Goal: Find contact information: Find contact information

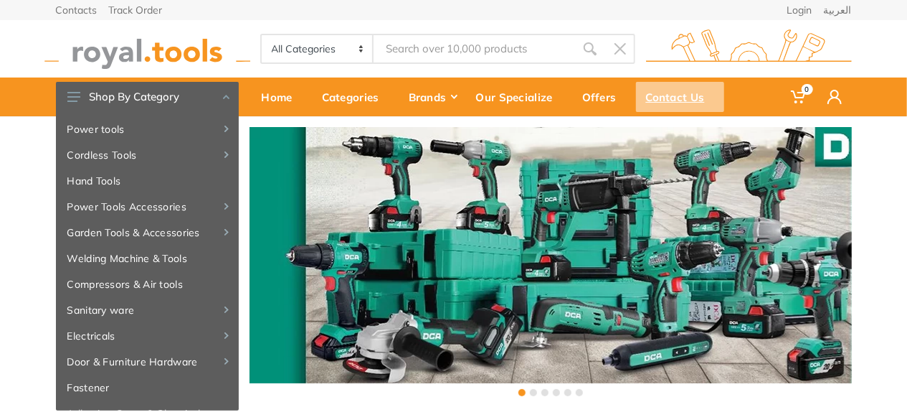
click at [666, 103] on div "Contact Us" at bounding box center [680, 97] width 88 height 30
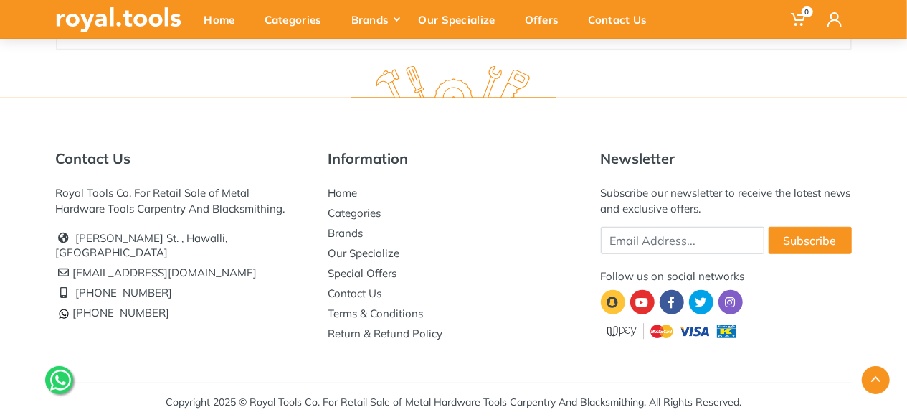
scroll to position [491, 0]
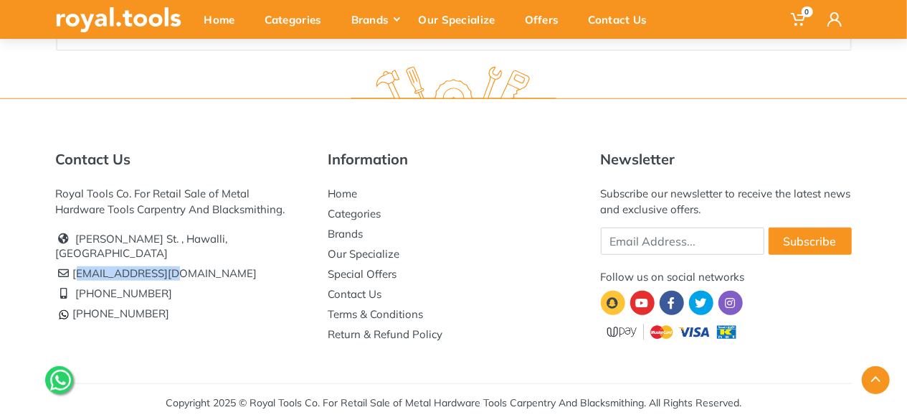
drag, startPoint x: 161, startPoint y: 256, endPoint x: 75, endPoint y: 265, distance: 86.5
click at [75, 265] on li "[EMAIL_ADDRESS][DOMAIN_NAME]" at bounding box center [181, 273] width 251 height 20
click at [29, 252] on div "Contact Us Royal Tools Co. For Retail Sale of Metal Hardware Tools Carpentry An…" at bounding box center [453, 259] width 907 height 323
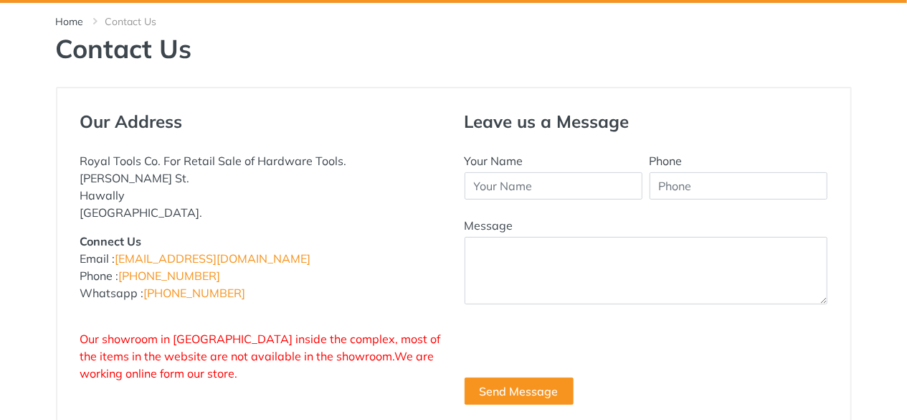
scroll to position [0, 0]
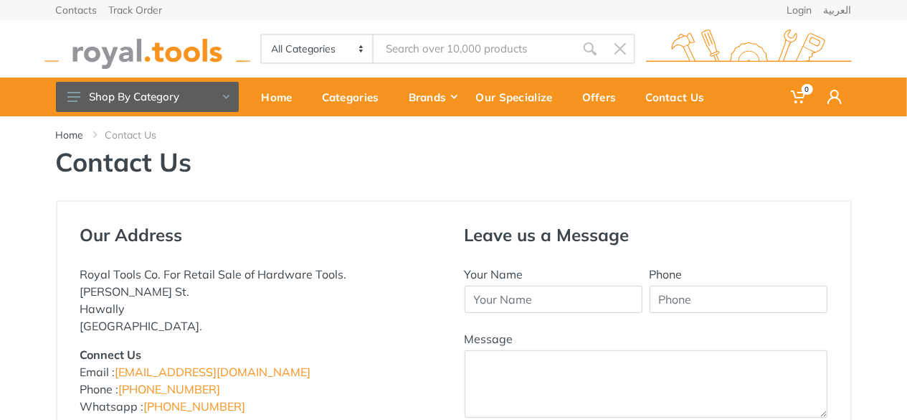
drag, startPoint x: 221, startPoint y: 251, endPoint x: 548, endPoint y: -46, distance: 441.8
click at [548, 0] on html "0" at bounding box center [453, 210] width 907 height 420
click at [453, 146] on div "Contact Us" at bounding box center [454, 159] width 796 height 35
